Goal: Task Accomplishment & Management: Manage account settings

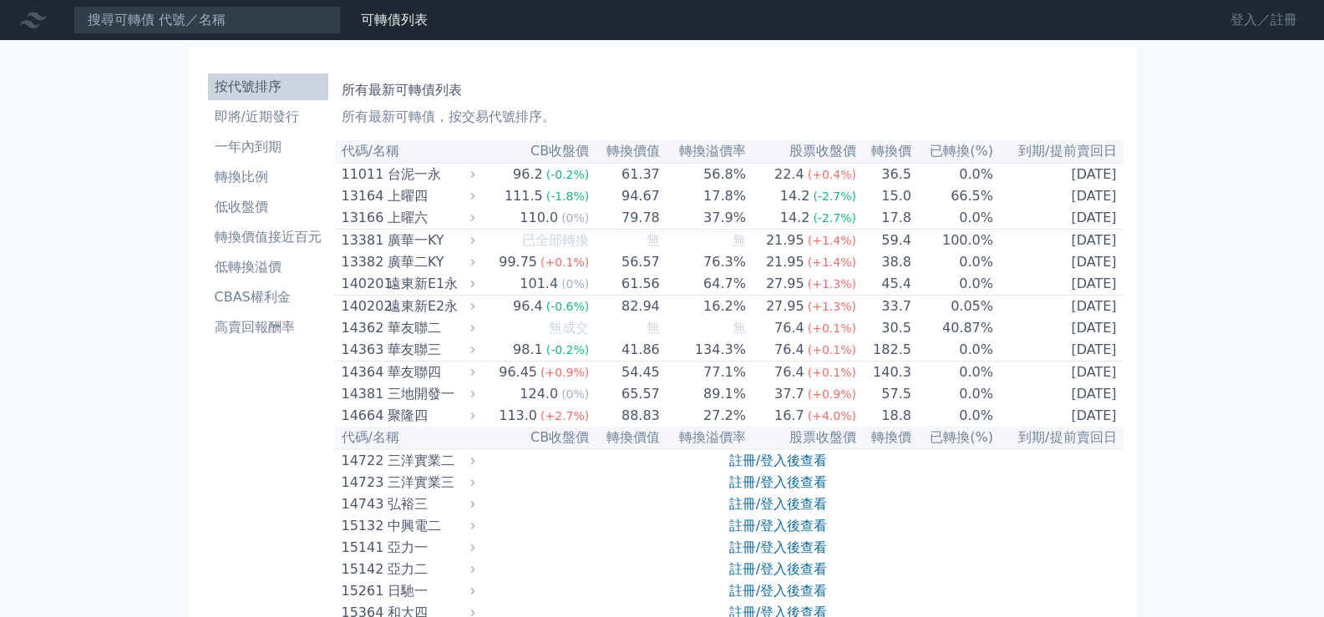
click at [1257, 23] on link "登入／註冊" at bounding box center [1264, 20] width 94 height 27
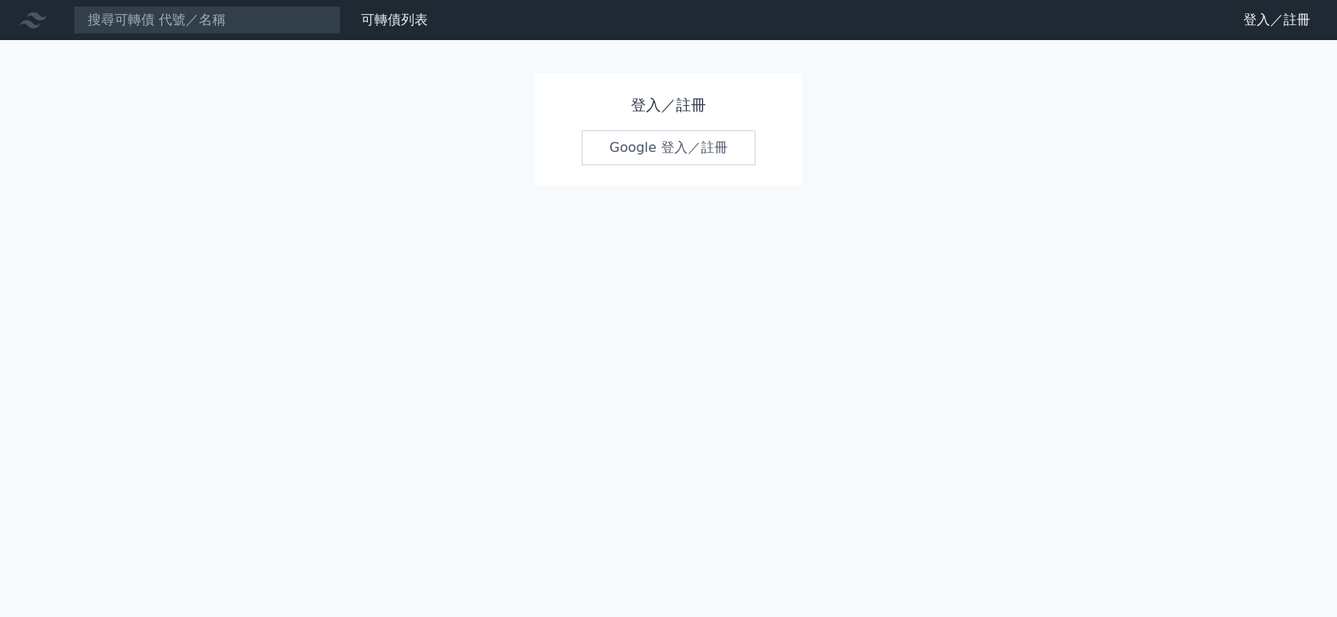
click at [703, 148] on link "Google 登入／註冊" at bounding box center [669, 147] width 174 height 35
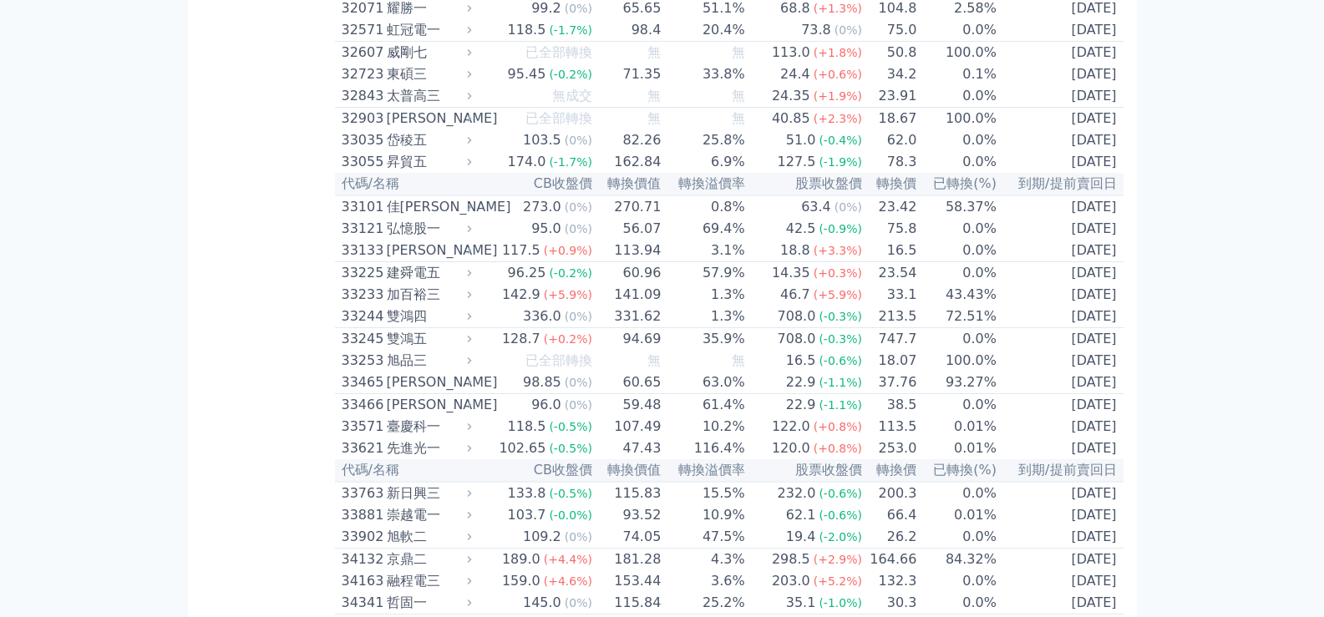
scroll to position [3026, 0]
